Goal: Check status

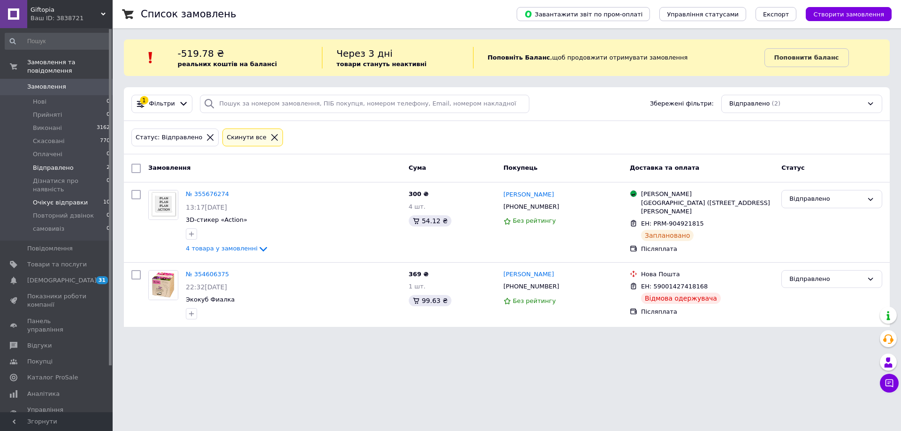
click at [74, 199] on span "Очікує відправки" at bounding box center [60, 203] width 55 height 8
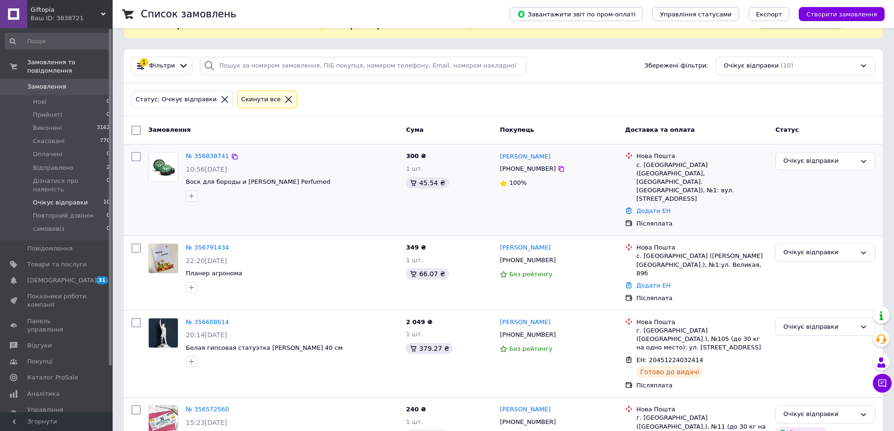
scroll to position [141, 0]
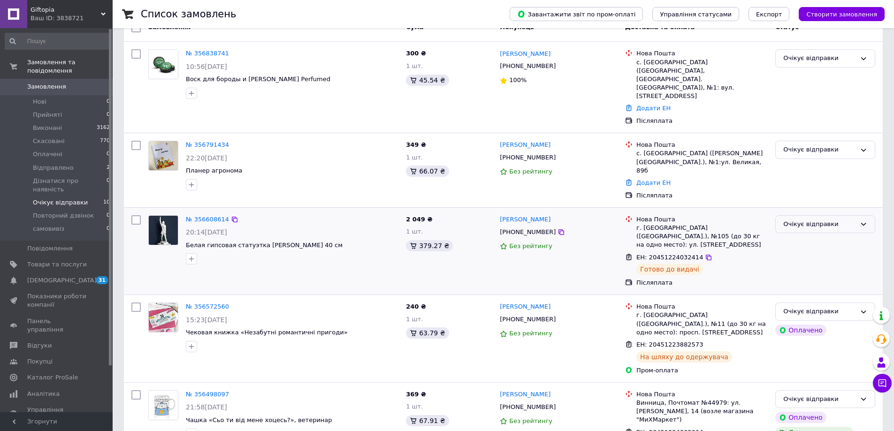
click at [846, 220] on div "Очікує відправки" at bounding box center [819, 225] width 73 height 10
click at [821, 257] on li "Відправлено" at bounding box center [825, 265] width 99 height 17
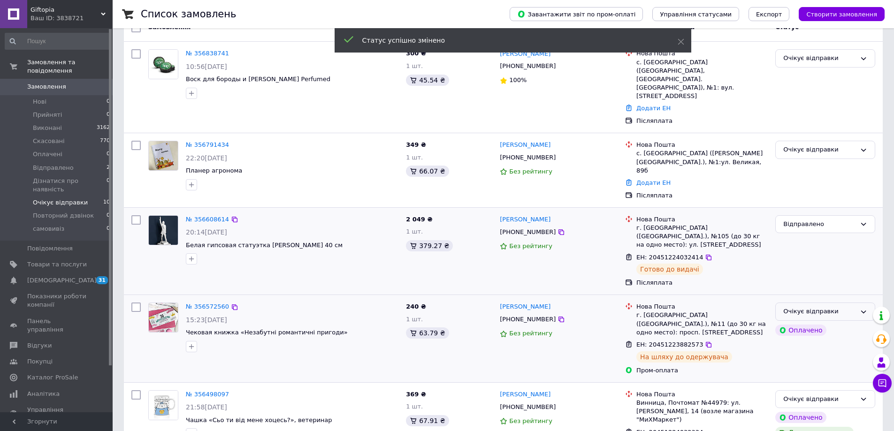
click at [845, 307] on div "Очікує відправки" at bounding box center [819, 312] width 73 height 10
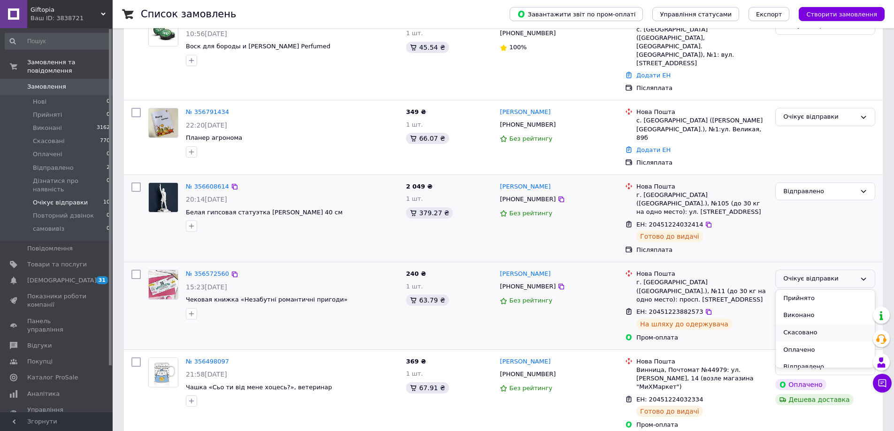
scroll to position [188, 0]
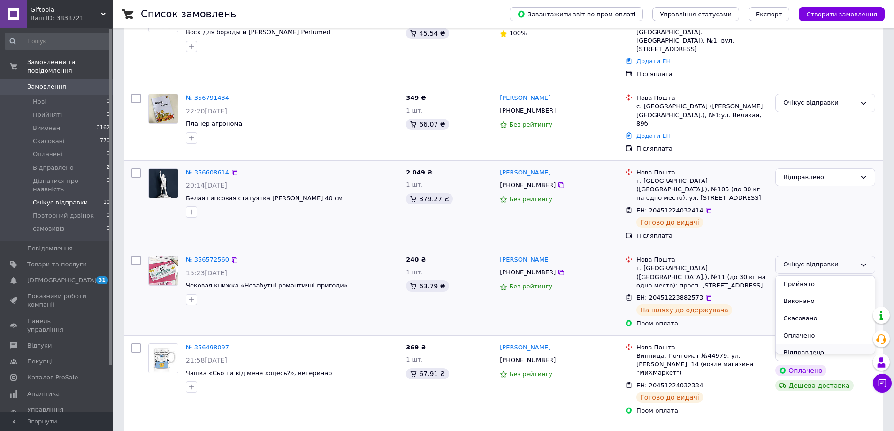
click at [822, 344] on li "Відправлено" at bounding box center [825, 352] width 99 height 17
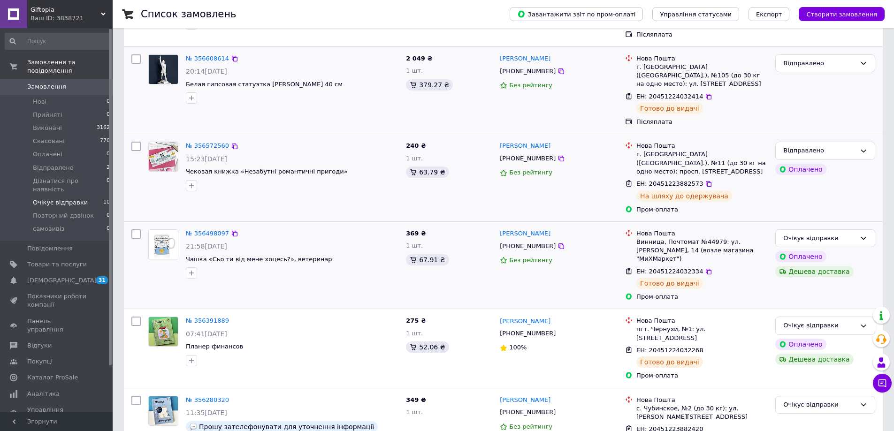
scroll to position [328, 0]
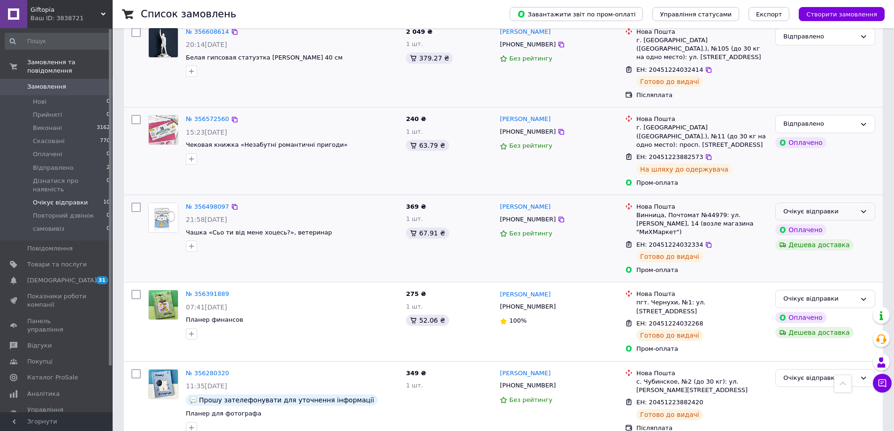
click at [849, 207] on div "Очікує відправки" at bounding box center [819, 212] width 73 height 10
click at [818, 244] on li "Відправлено" at bounding box center [825, 252] width 99 height 17
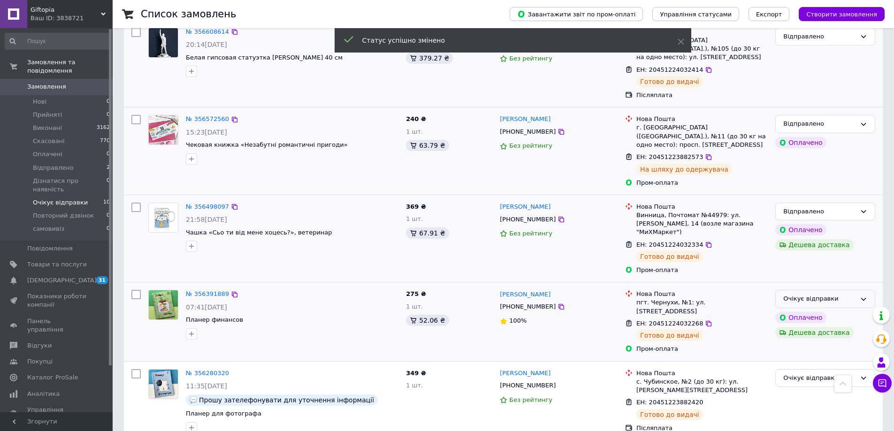
click at [826, 294] on div "Очікує відправки" at bounding box center [819, 299] width 73 height 10
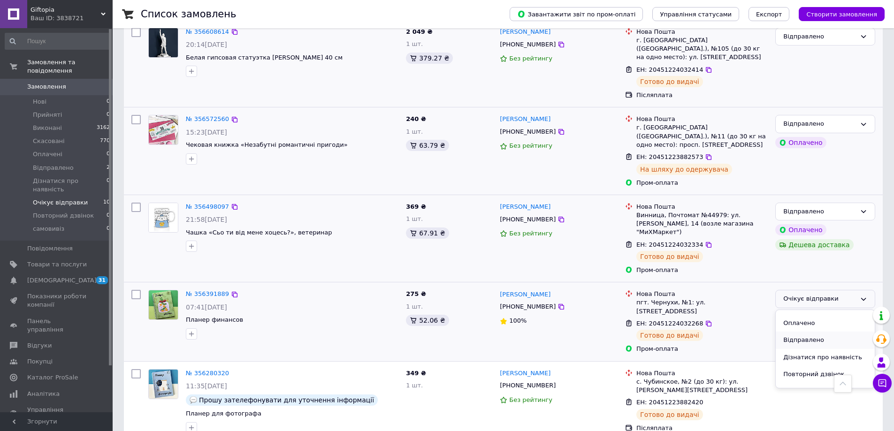
click at [827, 332] on li "Відправлено" at bounding box center [825, 340] width 99 height 17
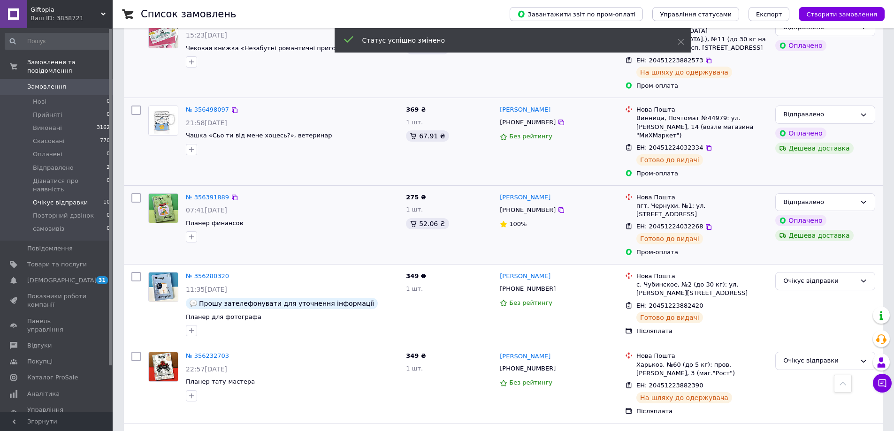
scroll to position [343, 0]
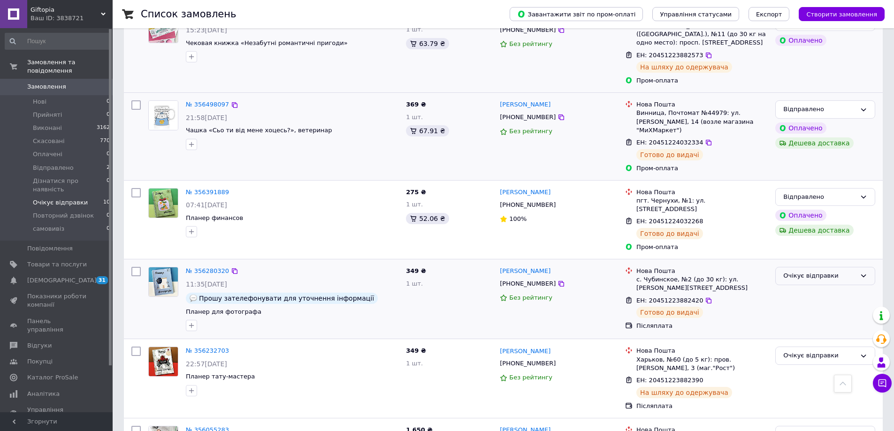
click at [841, 267] on div "Очікує відправки" at bounding box center [825, 276] width 100 height 18
click at [824, 309] on li "Відправлено" at bounding box center [825, 317] width 99 height 17
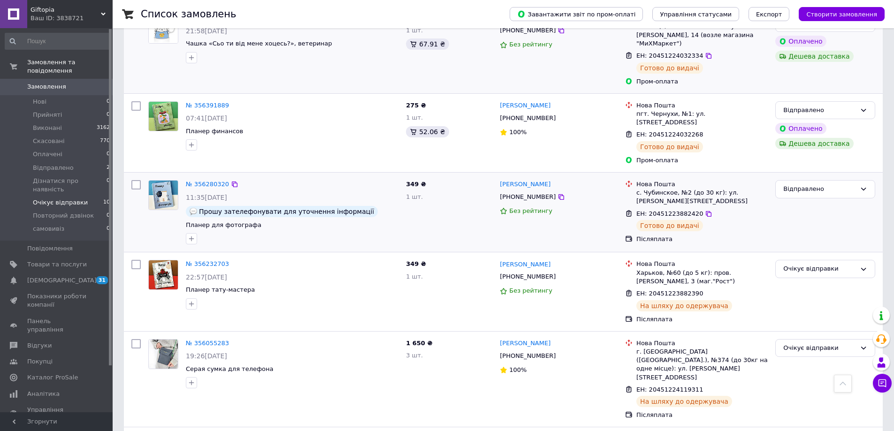
scroll to position [437, 0]
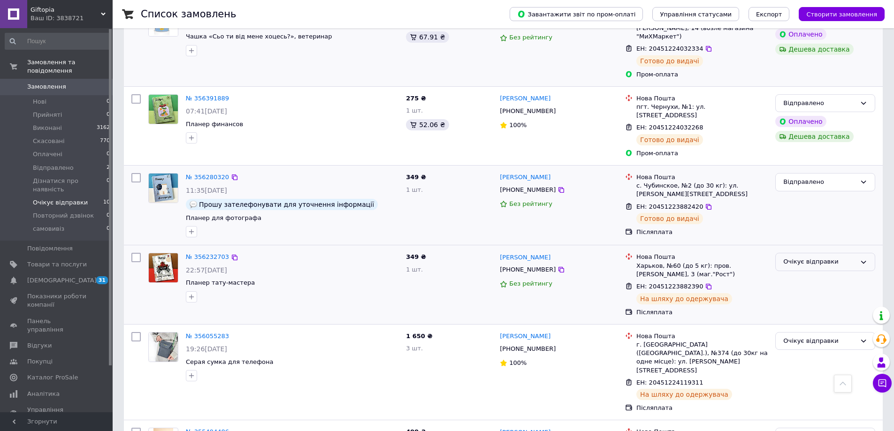
click at [845, 257] on div "Очікує відправки" at bounding box center [819, 262] width 73 height 10
click at [816, 295] on li "Відправлено" at bounding box center [825, 303] width 99 height 17
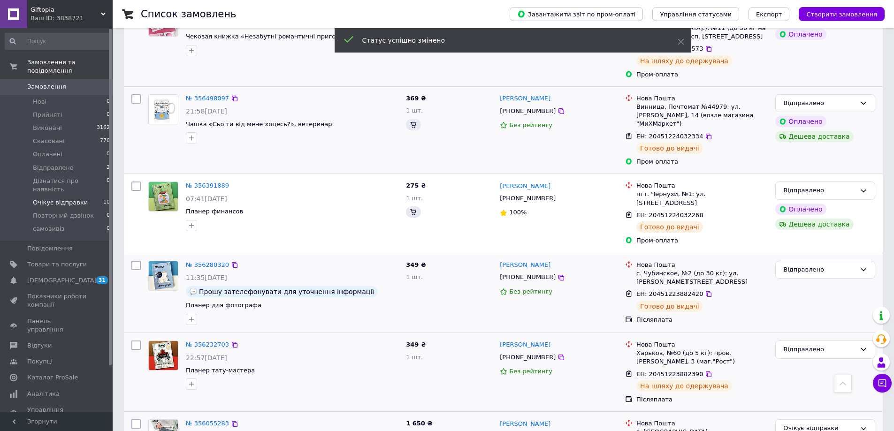
scroll to position [516, 0]
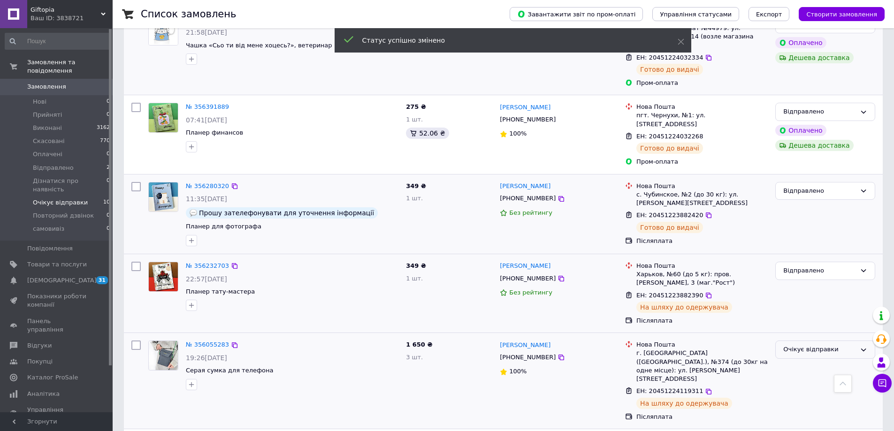
click at [826, 345] on div "Очікує відправки" at bounding box center [819, 350] width 73 height 10
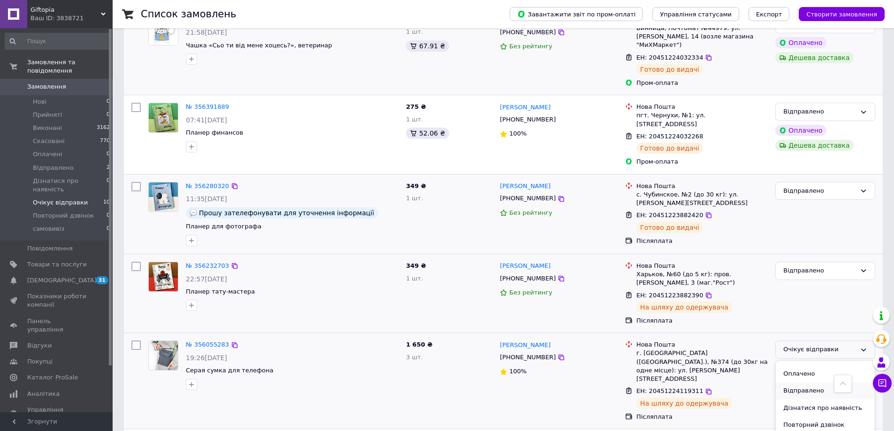
click at [794, 382] on li "Відправлено" at bounding box center [825, 390] width 99 height 17
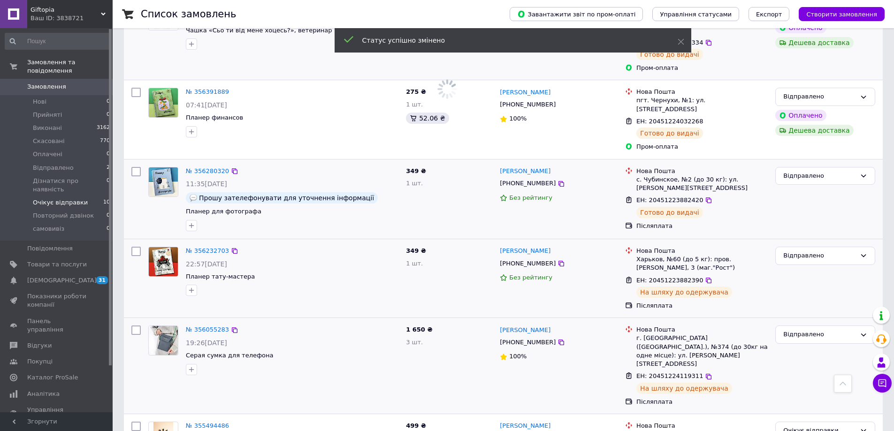
scroll to position [539, 0]
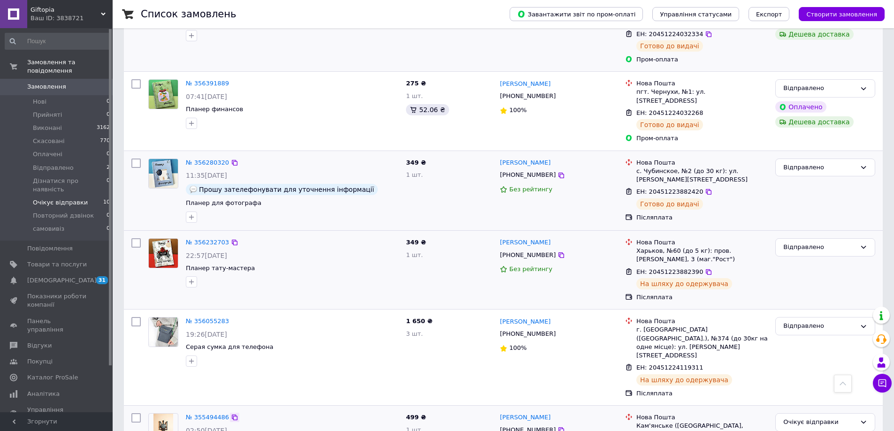
click at [231, 414] on icon at bounding box center [235, 418] width 8 height 8
click at [885, 384] on icon at bounding box center [882, 383] width 9 height 9
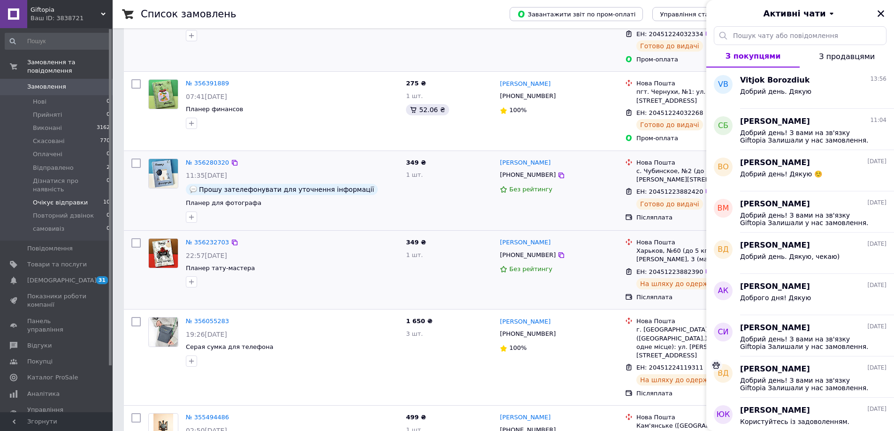
drag, startPoint x: 882, startPoint y: 13, endPoint x: 715, endPoint y: 2, distance: 167.4
click at [881, 13] on icon "Закрити" at bounding box center [881, 13] width 7 height 7
